Goal: Use online tool/utility: Utilize a website feature to perform a specific function

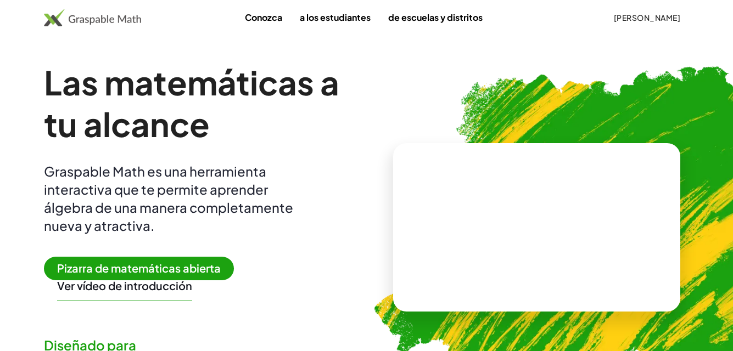
click at [455, 187] on video at bounding box center [536, 228] width 165 height 82
click at [248, 15] on font "Conozca" at bounding box center [263, 18] width 37 height 12
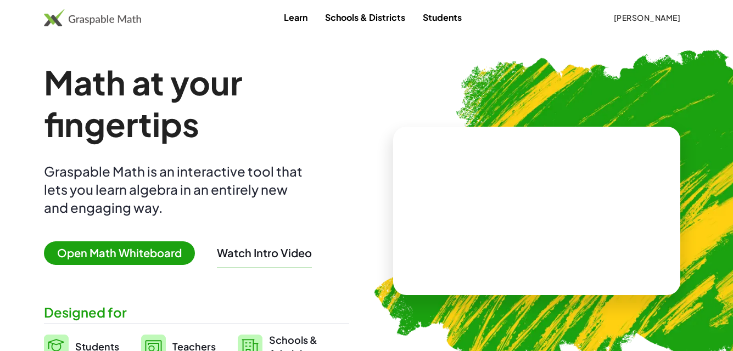
click at [148, 258] on span "Open Math Whiteboard" at bounding box center [119, 253] width 151 height 24
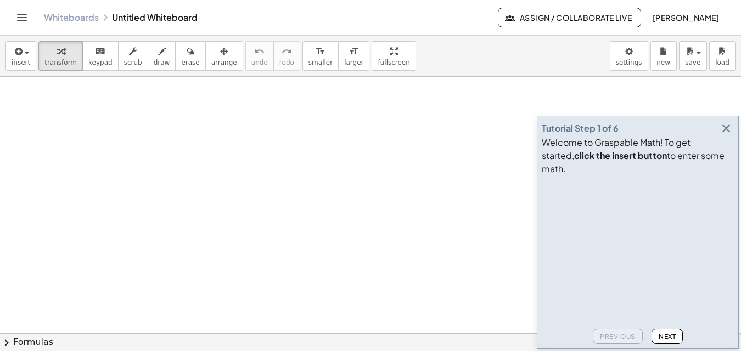
click at [722, 135] on icon "button" at bounding box center [725, 128] width 13 height 13
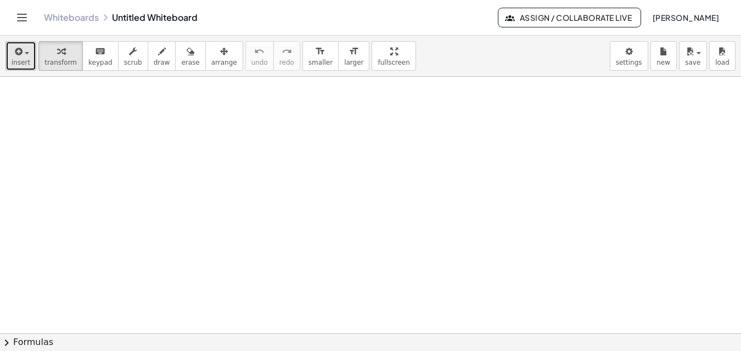
click at [15, 55] on icon "button" at bounding box center [18, 51] width 10 height 13
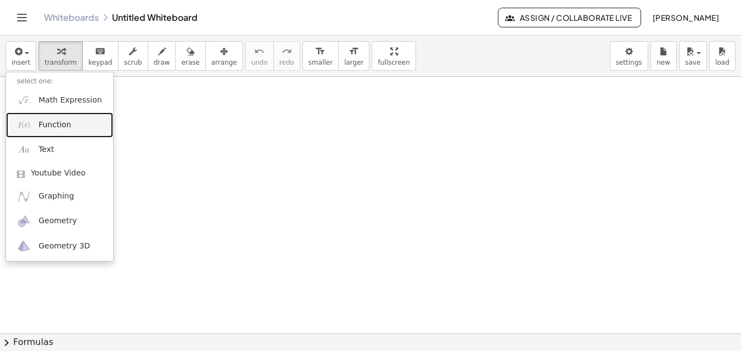
click at [61, 128] on span "Function" at bounding box center [54, 125] width 33 height 11
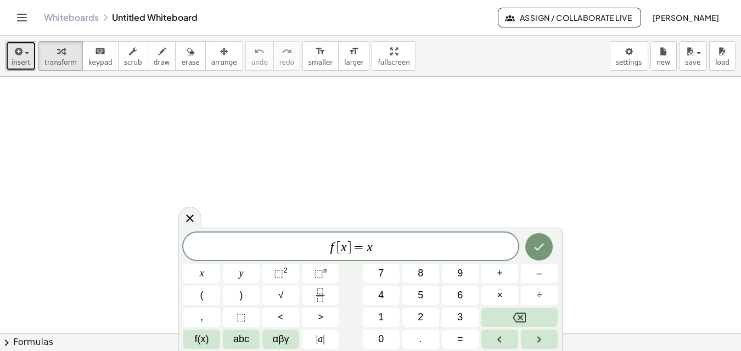
click at [27, 59] on span "insert" at bounding box center [21, 63] width 19 height 8
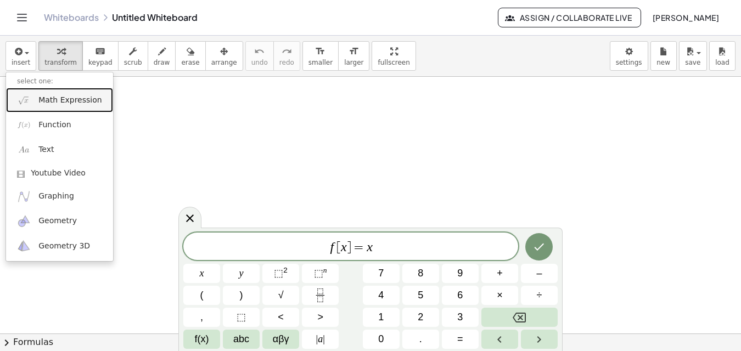
click at [37, 101] on link "Math Expression" at bounding box center [59, 100] width 107 height 25
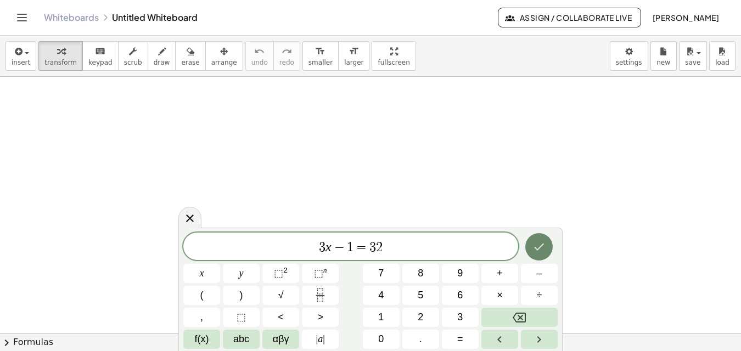
click at [544, 255] on button "Done" at bounding box center [538, 246] width 27 height 27
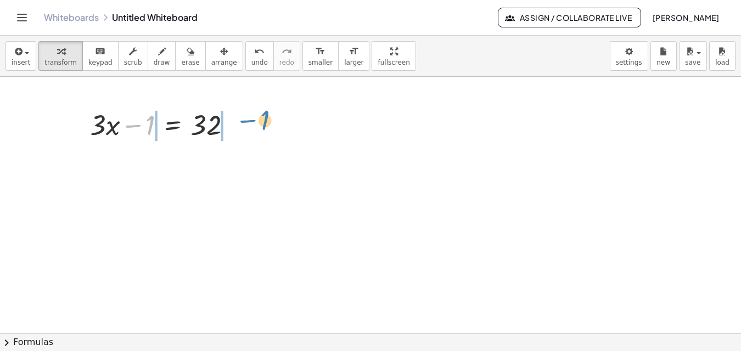
drag, startPoint x: 133, startPoint y: 128, endPoint x: 248, endPoint y: 122, distance: 114.8
click at [248, 122] on div "− 1 + · 3 · x − 1 = 32" at bounding box center [161, 124] width 175 height 43
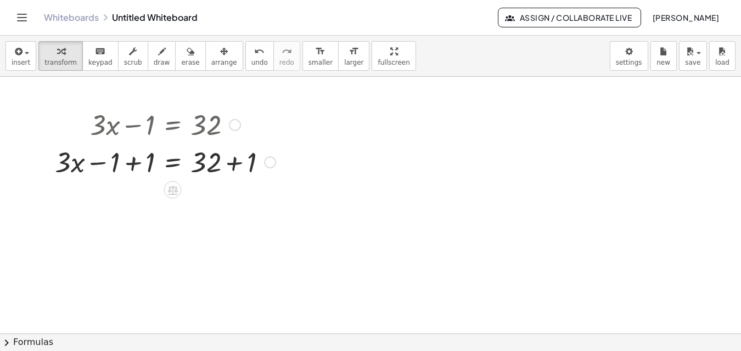
click at [131, 168] on div at bounding box center [165, 161] width 232 height 37
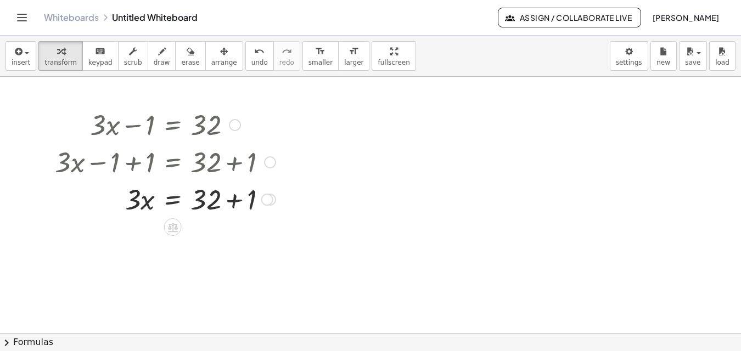
click at [238, 200] on div at bounding box center [165, 198] width 232 height 37
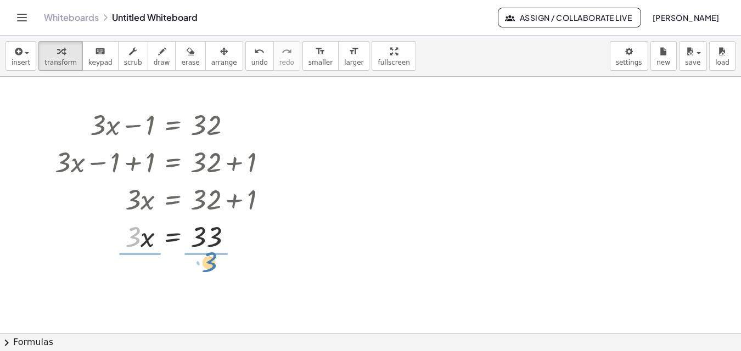
drag, startPoint x: 135, startPoint y: 241, endPoint x: 214, endPoint y: 264, distance: 82.3
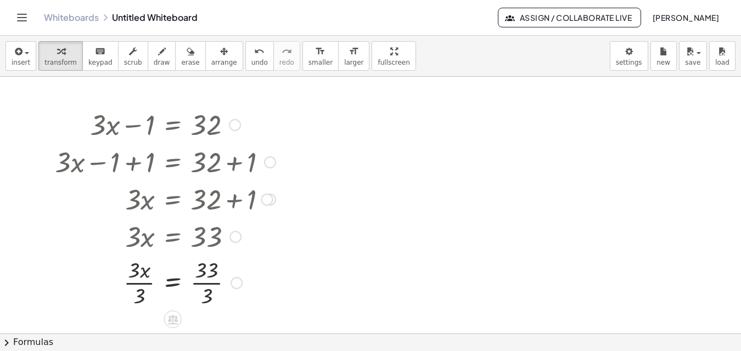
click at [209, 283] on div at bounding box center [165, 282] width 232 height 55
click at [144, 286] on div at bounding box center [165, 282] width 232 height 55
